Goal: Transaction & Acquisition: Purchase product/service

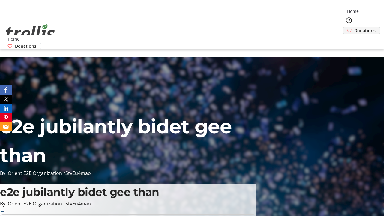
click at [354, 27] on span "Donations" at bounding box center [364, 30] width 21 height 6
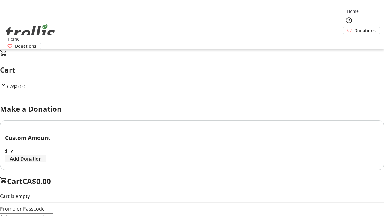
click at [42, 162] on span "Add Donation" at bounding box center [26, 158] width 32 height 7
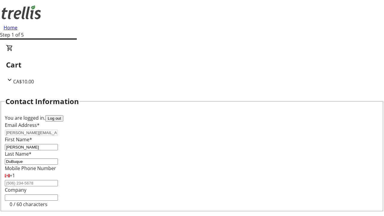
select select "CA"
type input "Kelowna"
select select "BC"
type input "Kelowna"
type input "V1Y 0C2"
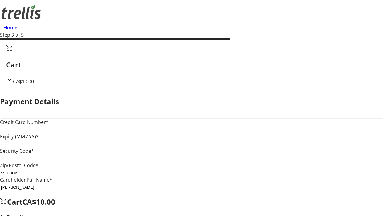
type input "V1Y 0C2"
